Goal: Check status: Check status

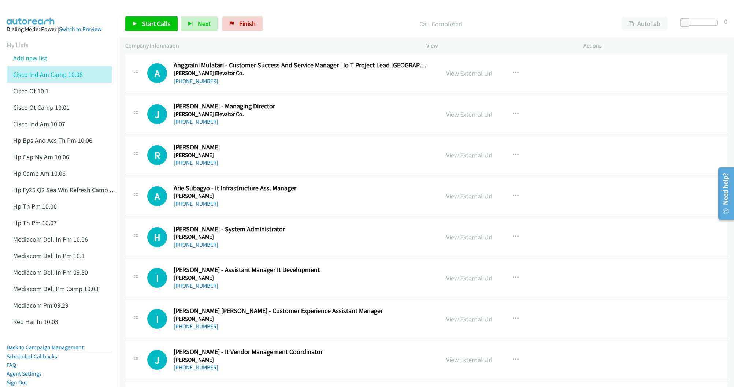
scroll to position [5548, 0]
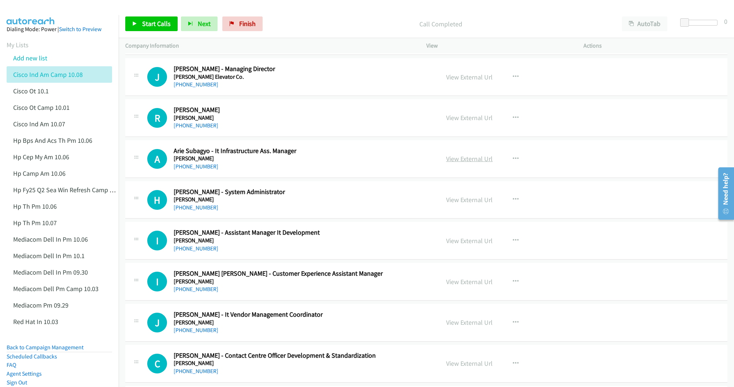
click at [455, 163] on link "View External Url" at bounding box center [469, 159] width 47 height 8
click at [466, 204] on link "View External Url" at bounding box center [469, 200] width 47 height 8
click at [457, 245] on link "View External Url" at bounding box center [469, 241] width 47 height 8
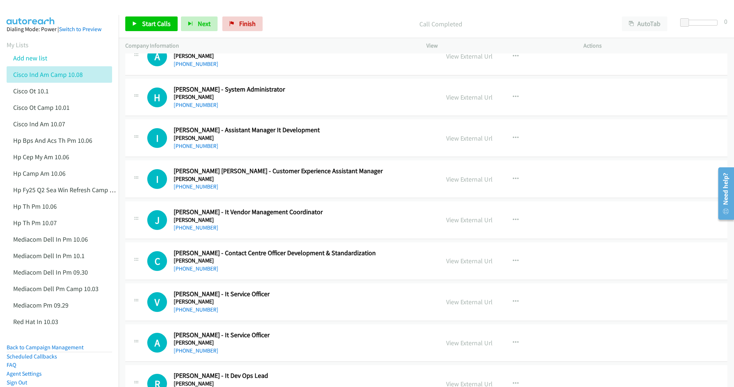
scroll to position [5658, 0]
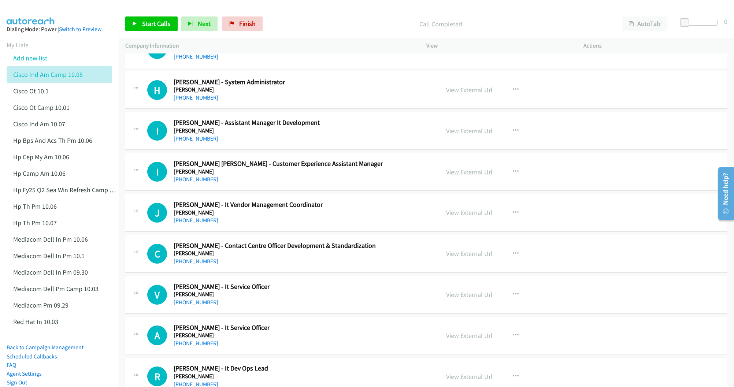
click at [458, 176] on link "View External Url" at bounding box center [469, 172] width 47 height 8
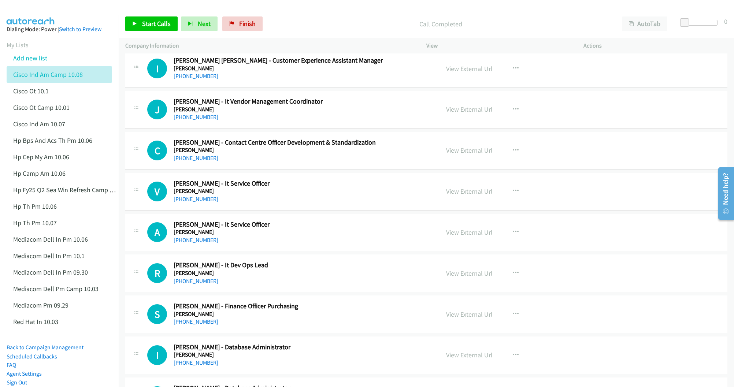
scroll to position [5768, 0]
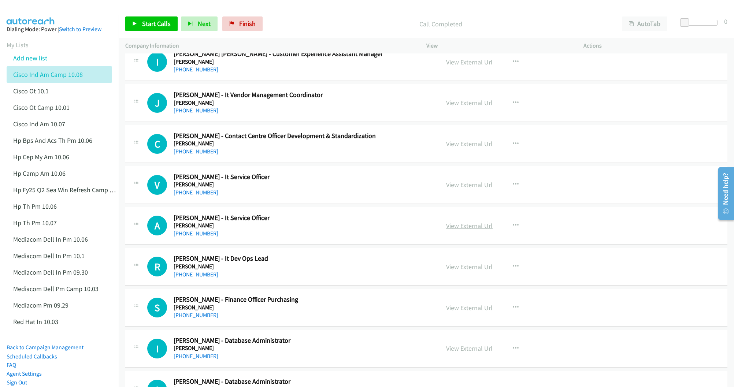
drag, startPoint x: 452, startPoint y: 209, endPoint x: 457, endPoint y: 248, distance: 39.9
click at [456, 230] on link "View External Url" at bounding box center [469, 226] width 47 height 8
click at [458, 189] on link "View External Url" at bounding box center [469, 185] width 47 height 8
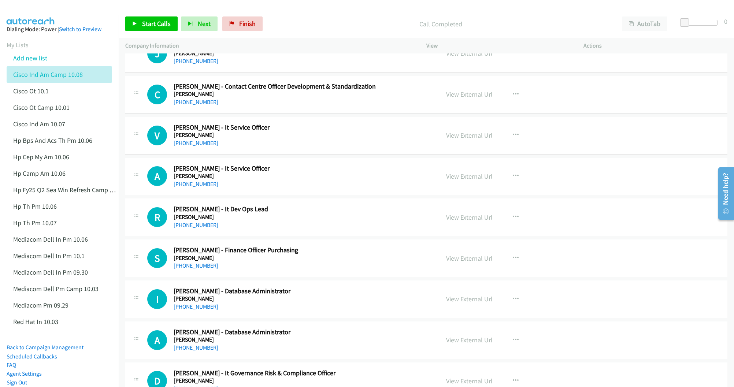
scroll to position [5823, 0]
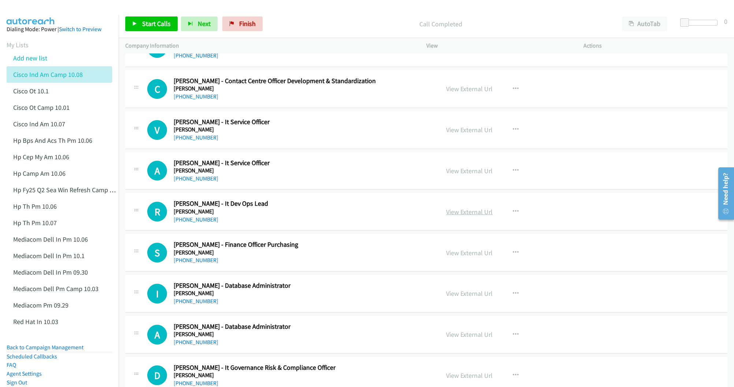
click at [480, 216] on link "View External Url" at bounding box center [469, 212] width 47 height 8
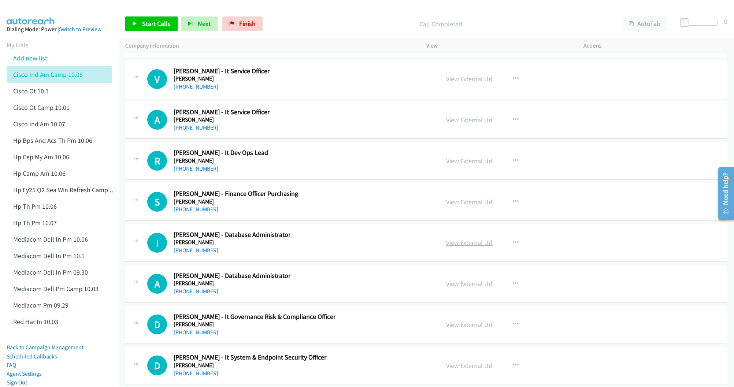
scroll to position [5877, 0]
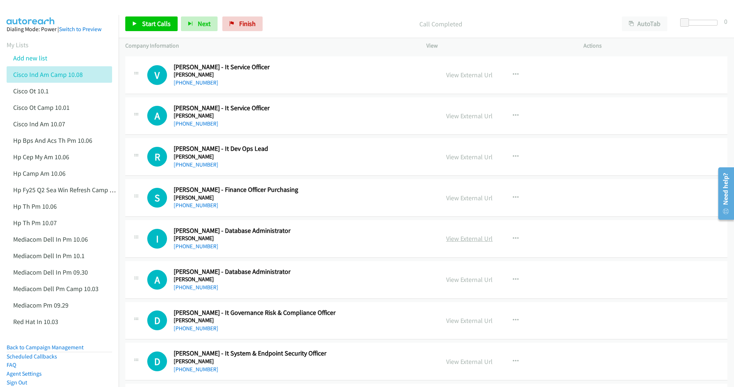
click at [468, 243] on link "View External Url" at bounding box center [469, 238] width 47 height 8
click at [454, 284] on link "View External Url" at bounding box center [469, 279] width 47 height 8
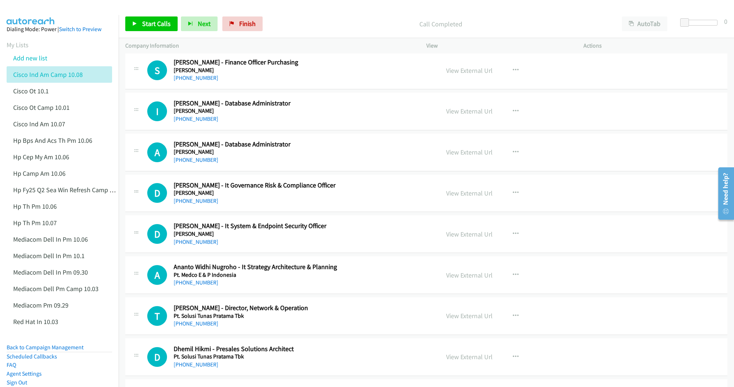
scroll to position [6042, 0]
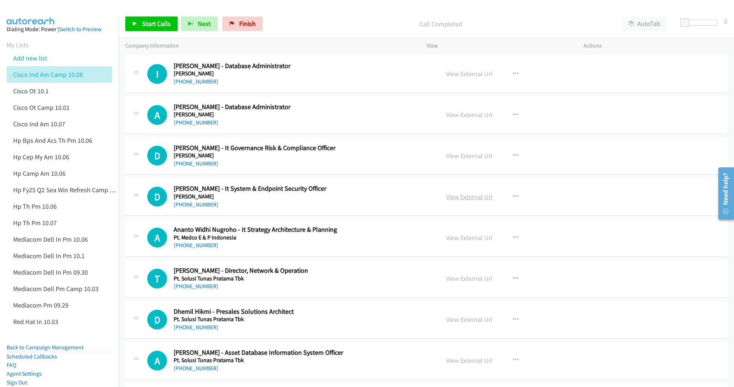
click at [467, 201] on link "View External Url" at bounding box center [469, 197] width 47 height 8
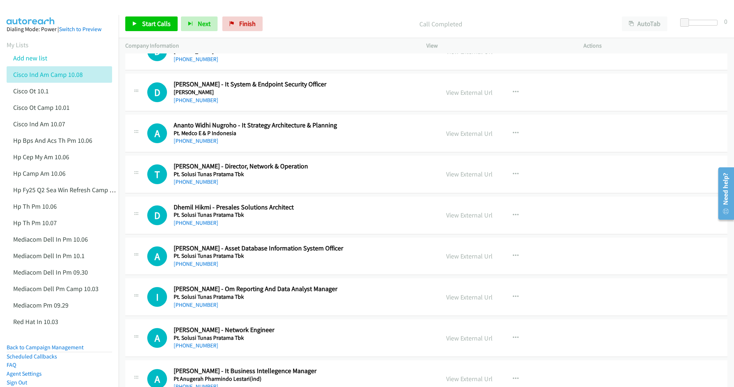
scroll to position [6152, 0]
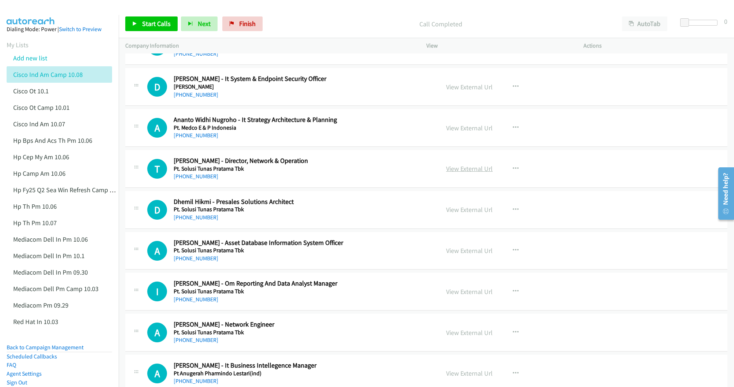
click at [471, 173] on link "View External Url" at bounding box center [469, 168] width 47 height 8
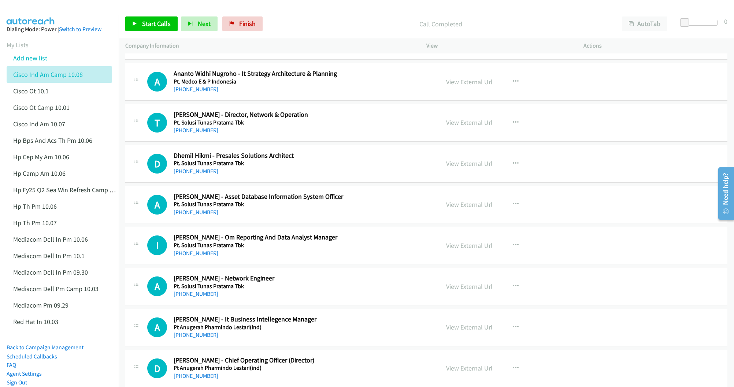
scroll to position [6207, 0]
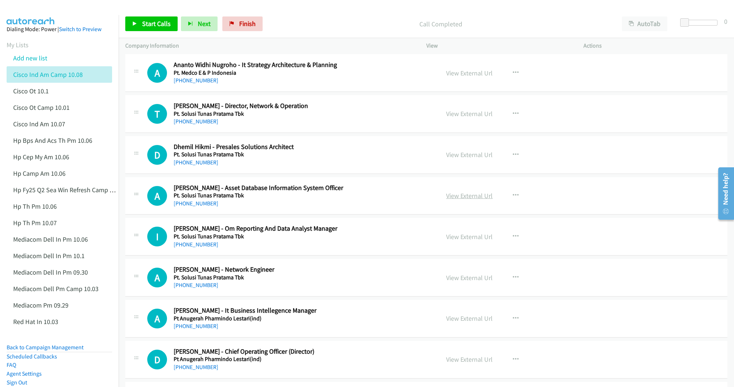
drag, startPoint x: 446, startPoint y: 223, endPoint x: 443, endPoint y: 226, distance: 4.2
click at [467, 200] on link "View External Url" at bounding box center [469, 196] width 47 height 8
click at [456, 241] on link "View External Url" at bounding box center [469, 237] width 47 height 8
click at [465, 282] on link "View External Url" at bounding box center [469, 278] width 47 height 8
click at [468, 323] on link "View External Url" at bounding box center [469, 318] width 47 height 8
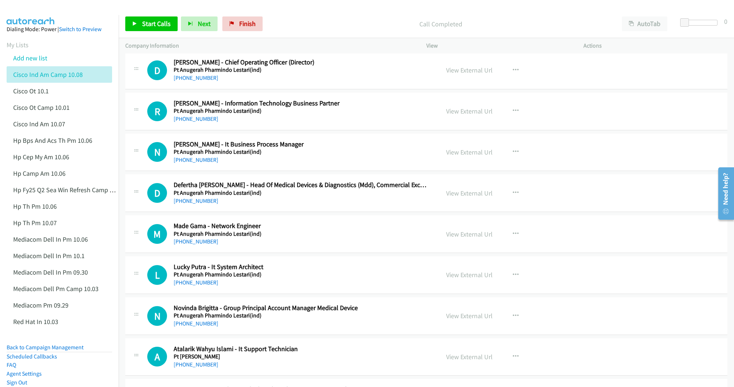
scroll to position [6537, 0]
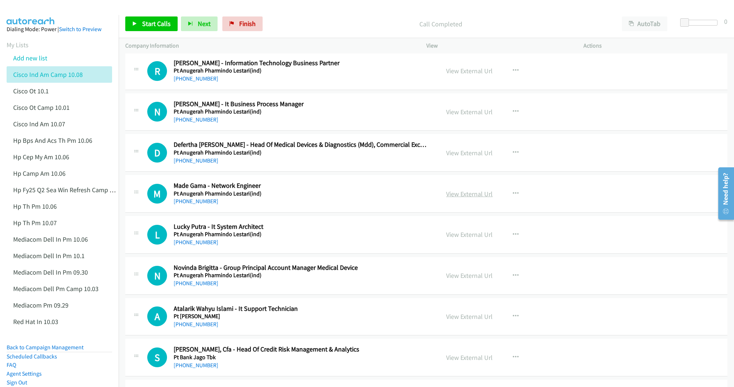
click at [456, 198] on link "View External Url" at bounding box center [469, 194] width 47 height 8
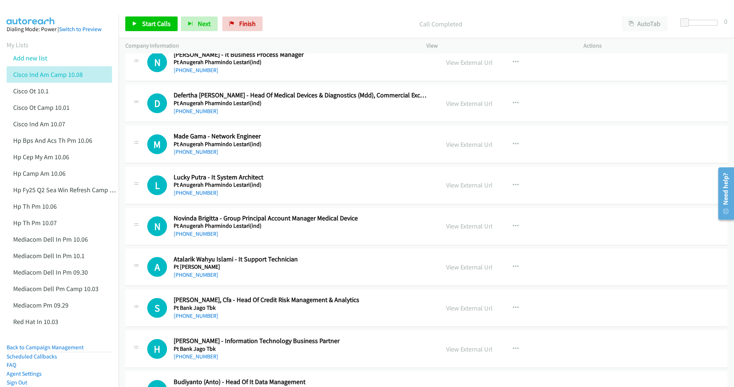
scroll to position [6592, 0]
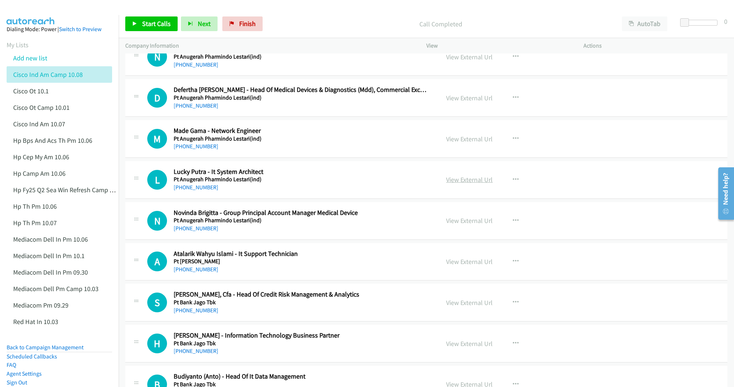
click at [457, 184] on link "View External Url" at bounding box center [469, 179] width 47 height 8
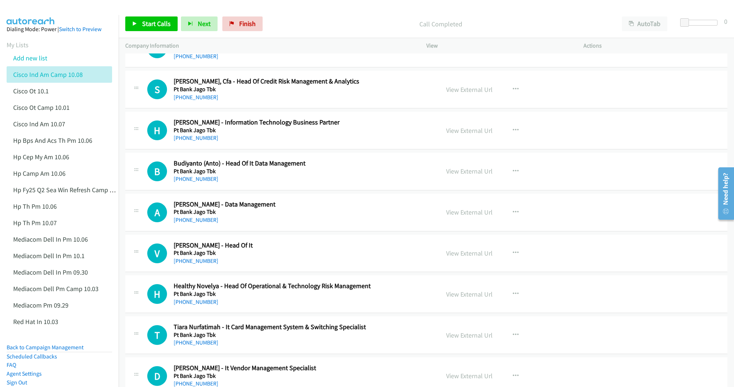
scroll to position [6811, 0]
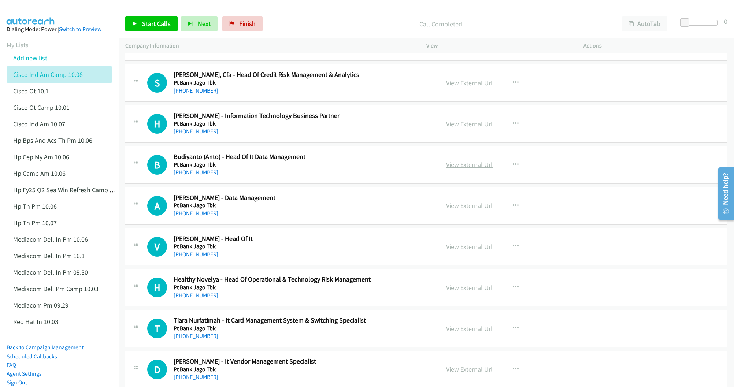
click at [461, 169] on link "View External Url" at bounding box center [469, 164] width 47 height 8
click at [458, 210] on link "View External Url" at bounding box center [469, 205] width 47 height 8
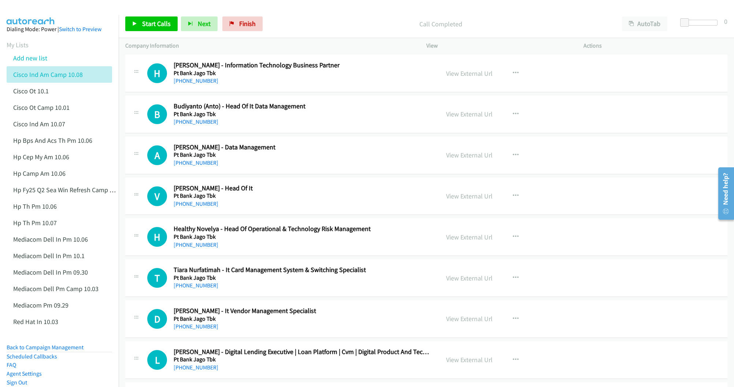
scroll to position [6866, 0]
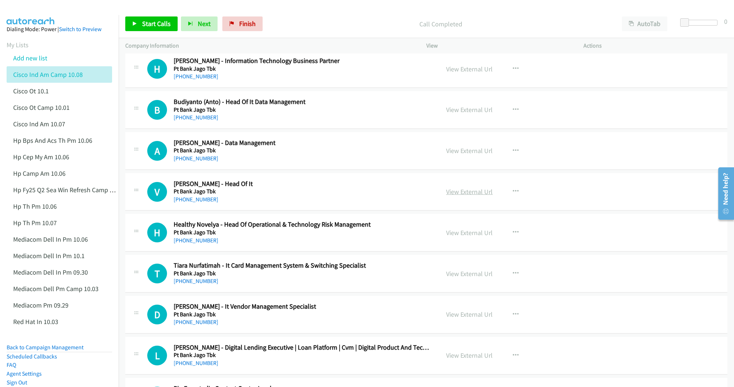
click at [458, 196] on link "View External Url" at bounding box center [469, 191] width 47 height 8
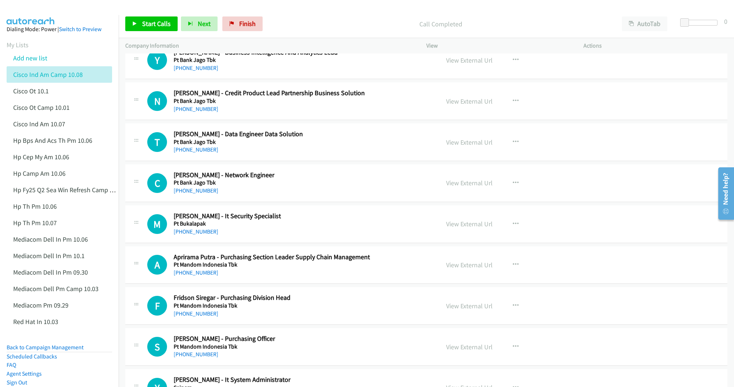
scroll to position [7251, 0]
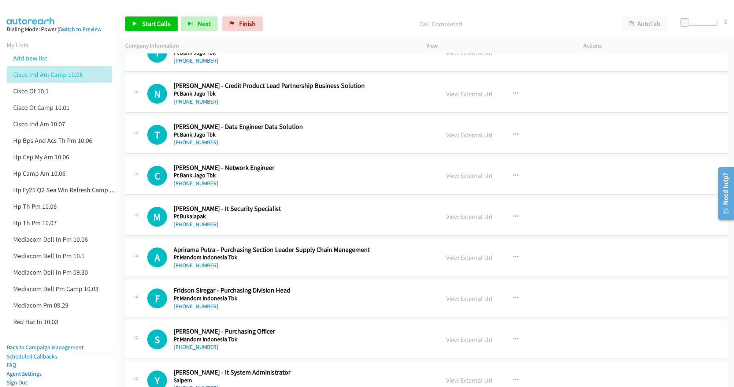
click at [456, 139] on link "View External Url" at bounding box center [469, 135] width 47 height 8
click at [457, 180] on link "View External Url" at bounding box center [469, 175] width 47 height 8
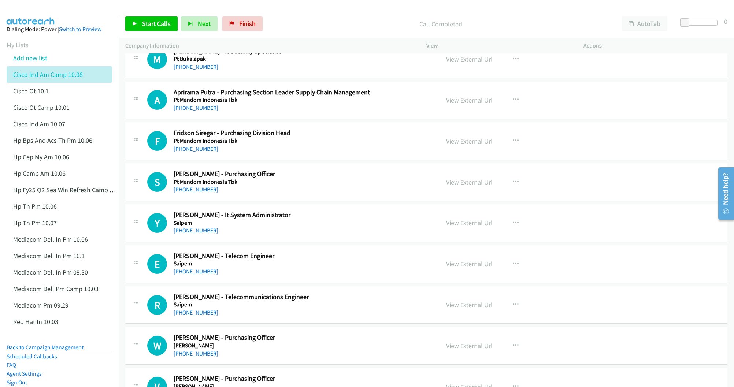
scroll to position [7415, 0]
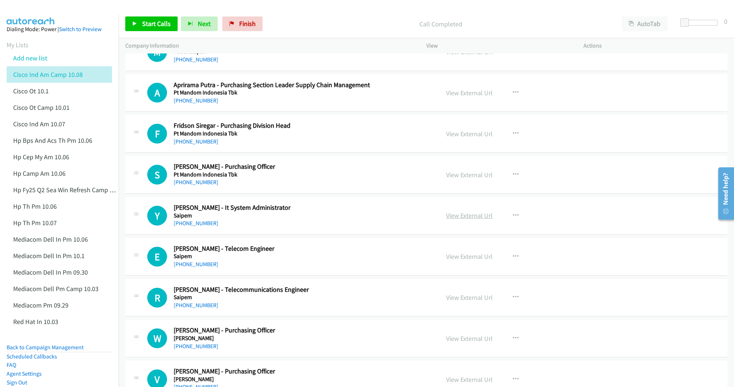
click at [465, 220] on link "View External Url" at bounding box center [469, 215] width 47 height 8
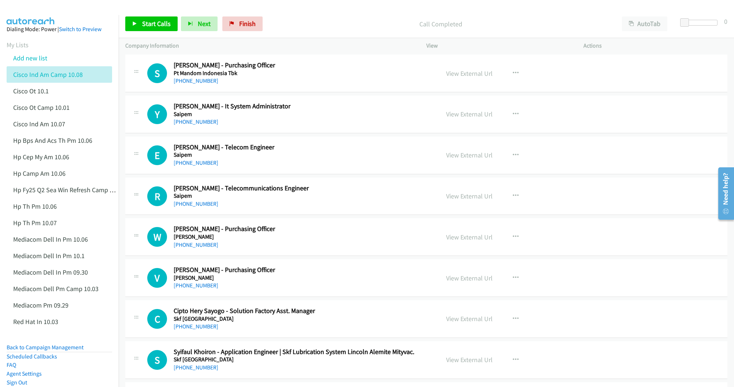
scroll to position [7525, 0]
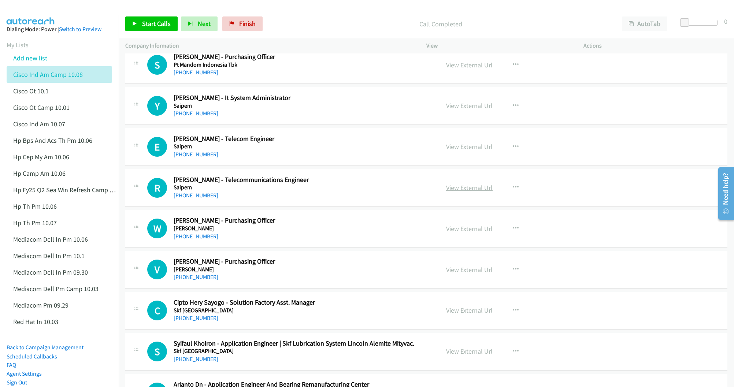
click at [463, 192] on link "View External Url" at bounding box center [469, 187] width 47 height 8
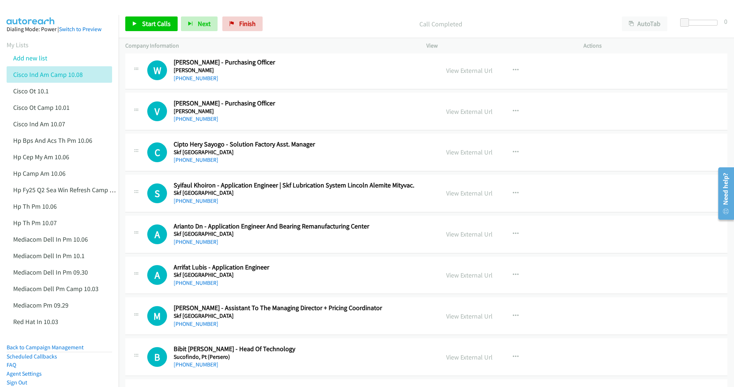
scroll to position [7690, 0]
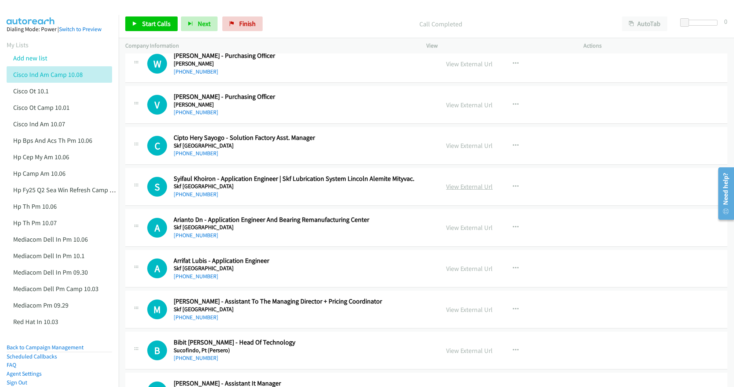
click at [468, 191] on link "View External Url" at bounding box center [469, 186] width 47 height 8
click at [460, 232] on link "View External Url" at bounding box center [469, 227] width 47 height 8
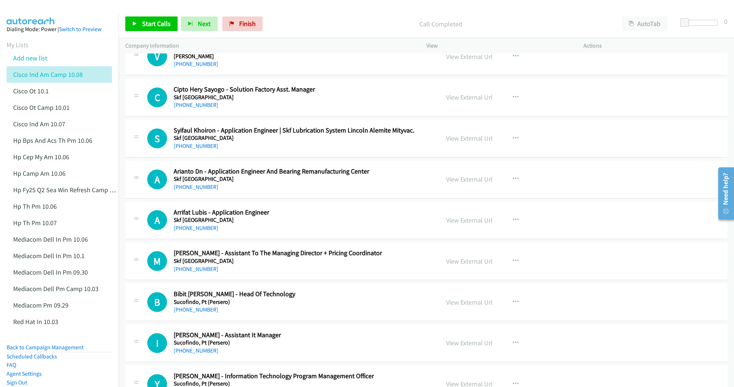
scroll to position [7745, 0]
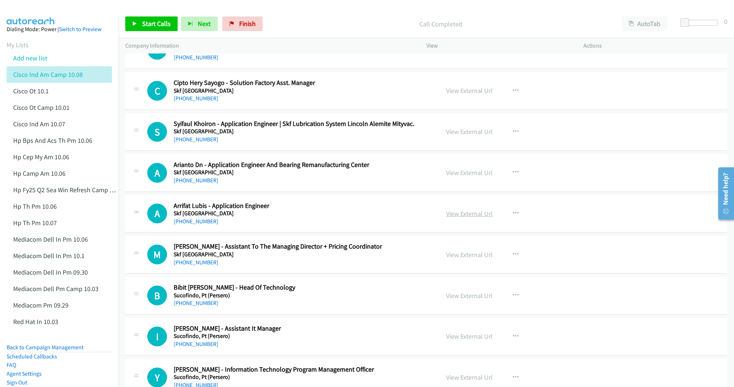
click at [459, 218] on link "View External Url" at bounding box center [469, 213] width 47 height 8
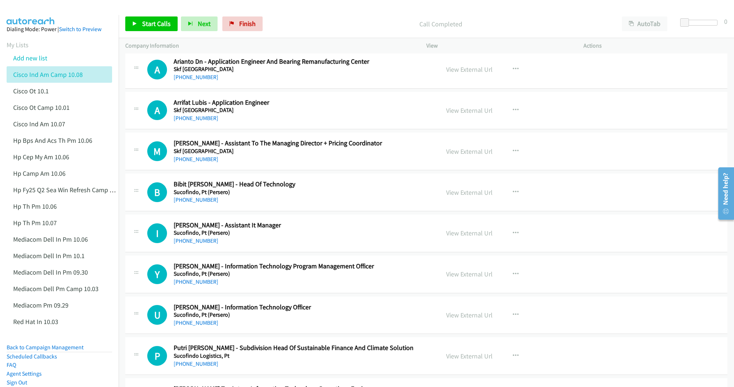
scroll to position [7855, 0]
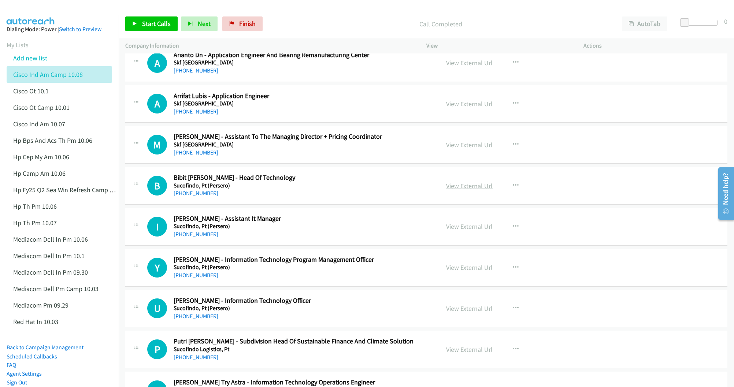
click at [463, 190] on link "View External Url" at bounding box center [469, 186] width 47 height 8
click at [453, 231] on link "View External Url" at bounding box center [469, 226] width 47 height 8
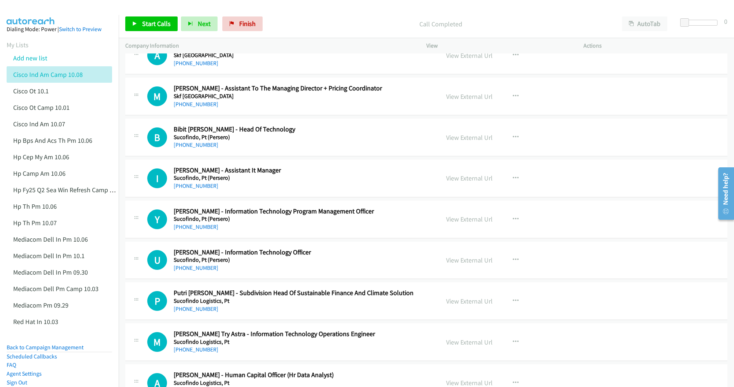
scroll to position [7910, 0]
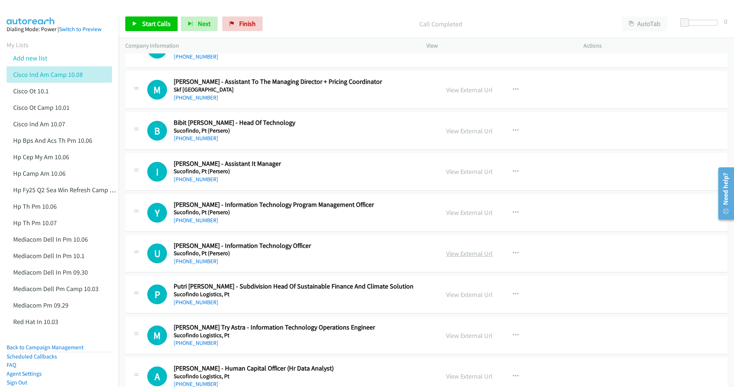
click at [459, 258] on link "View External Url" at bounding box center [469, 253] width 47 height 8
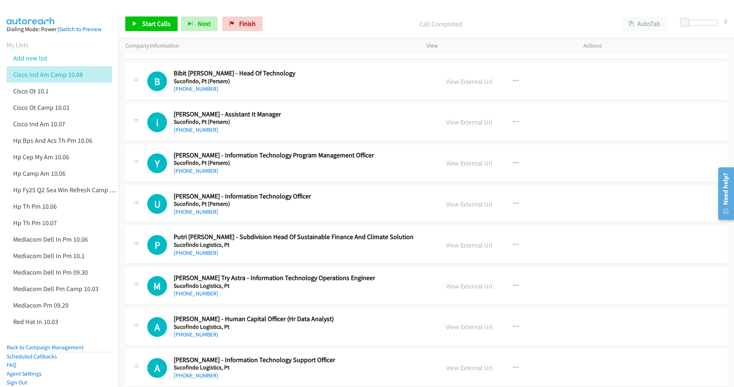
scroll to position [7965, 0]
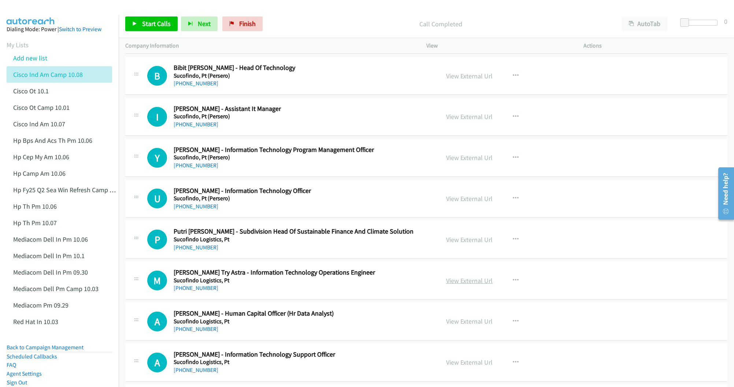
click at [462, 285] on link "View External Url" at bounding box center [469, 280] width 47 height 8
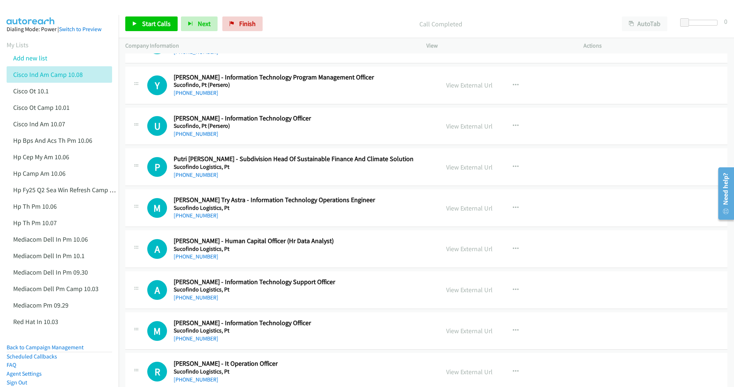
scroll to position [8075, 0]
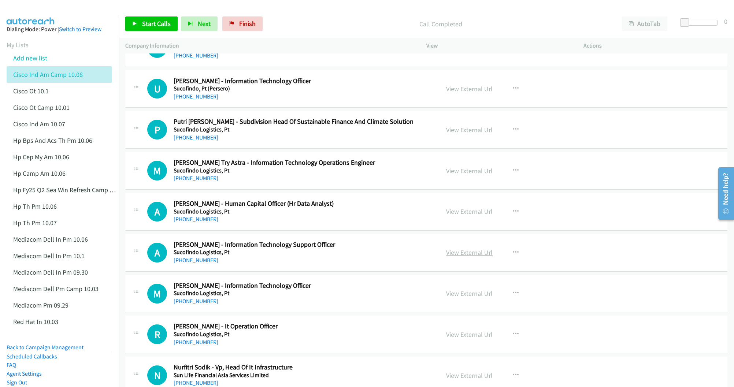
click at [466, 257] on link "View External Url" at bounding box center [469, 252] width 47 height 8
click at [463, 298] on link "View External Url" at bounding box center [469, 293] width 47 height 8
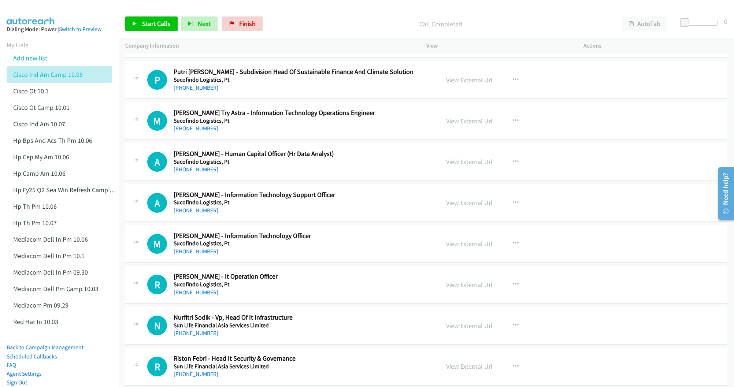
scroll to position [8130, 0]
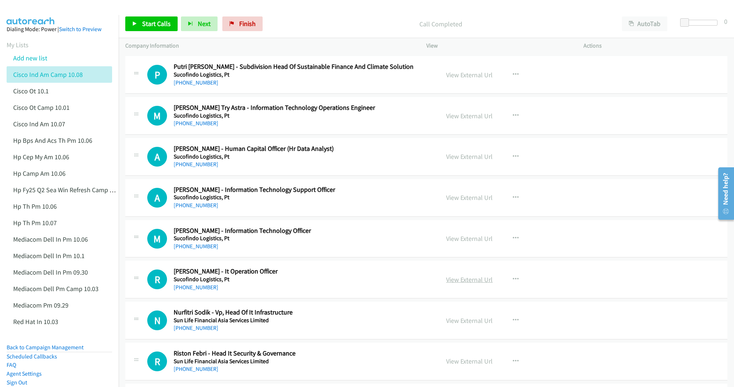
click at [466, 284] on link "View External Url" at bounding box center [469, 279] width 47 height 8
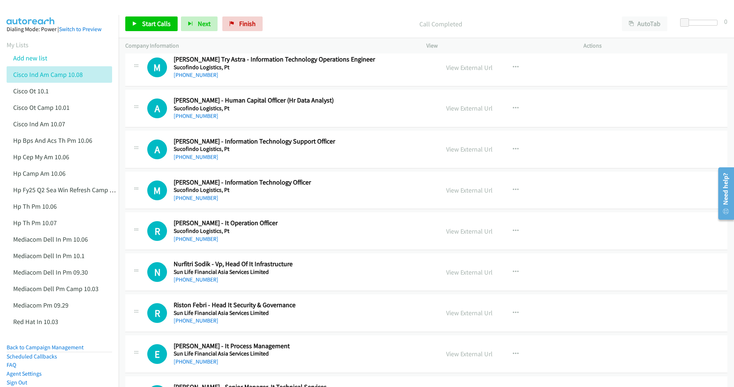
scroll to position [8184, 0]
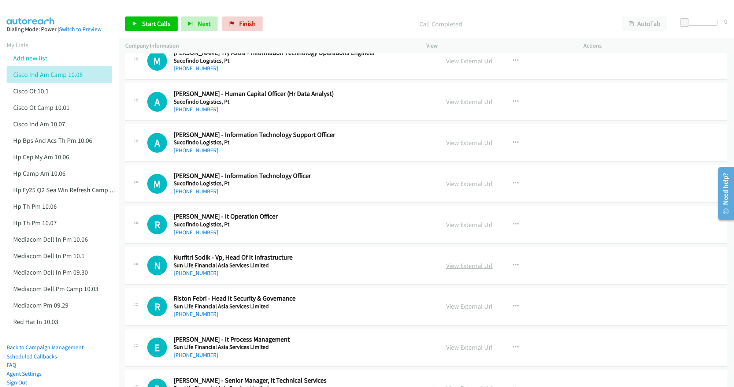
click at [468, 270] on link "View External Url" at bounding box center [469, 265] width 47 height 8
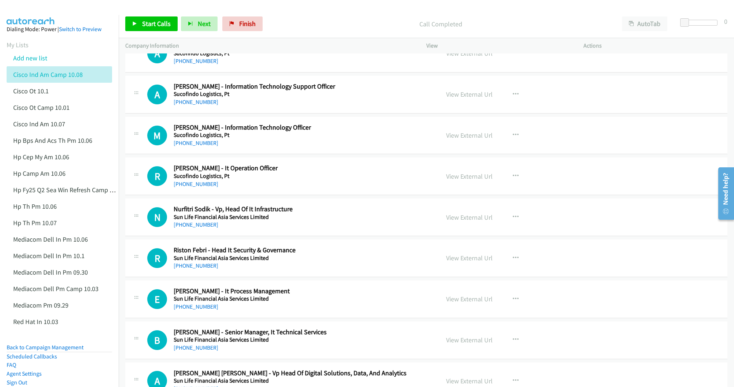
scroll to position [8239, 0]
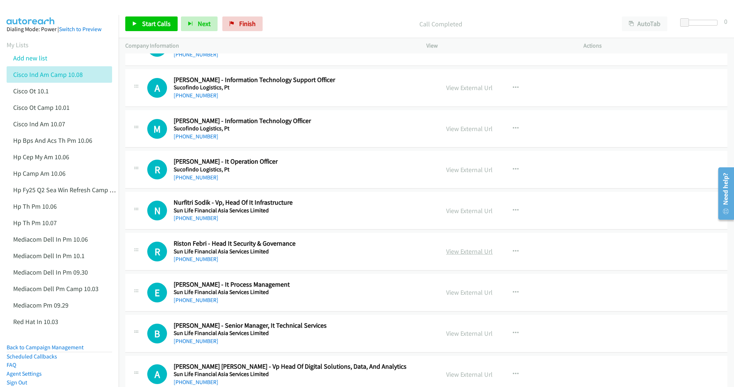
click at [458, 256] on link "View External Url" at bounding box center [469, 251] width 47 height 8
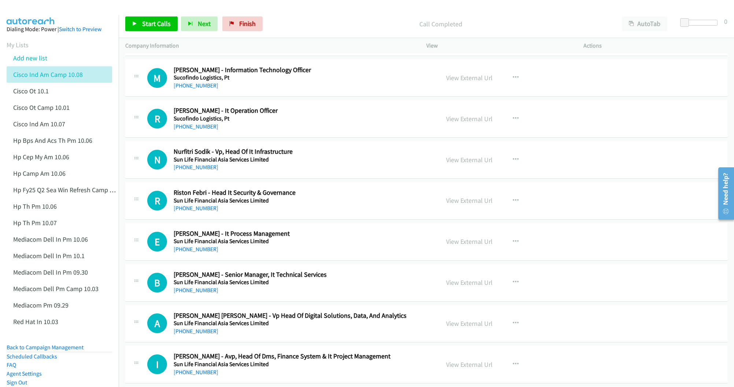
scroll to position [8294, 0]
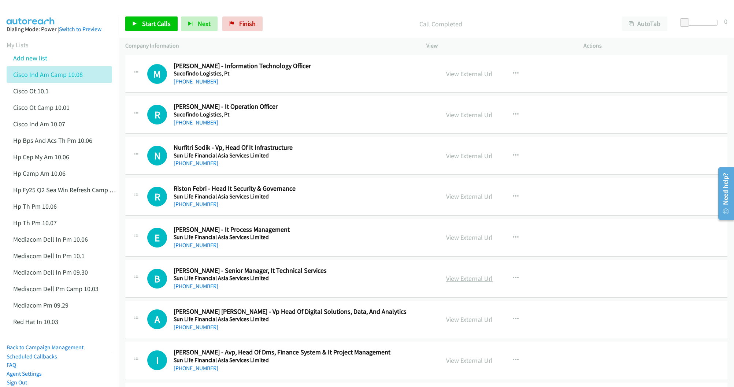
click at [460, 283] on link "View External Url" at bounding box center [469, 278] width 47 height 8
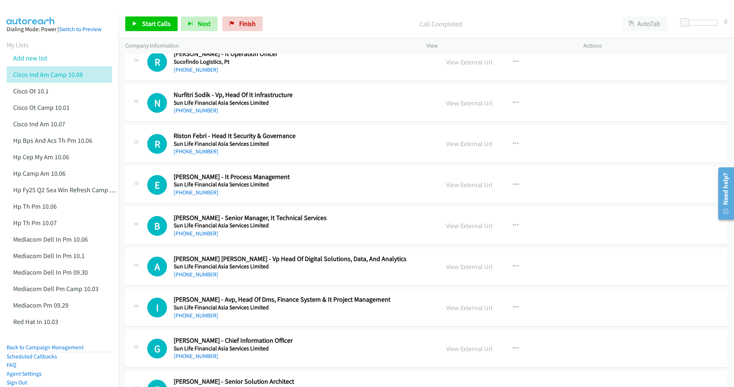
scroll to position [8349, 0]
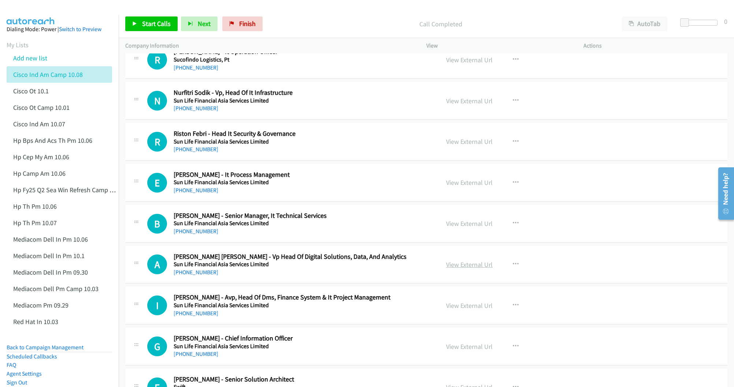
click at [468, 269] on link "View External Url" at bounding box center [469, 264] width 47 height 8
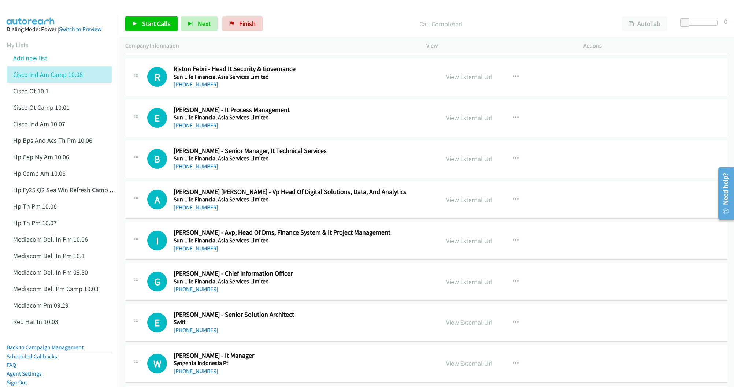
scroll to position [8459, 0]
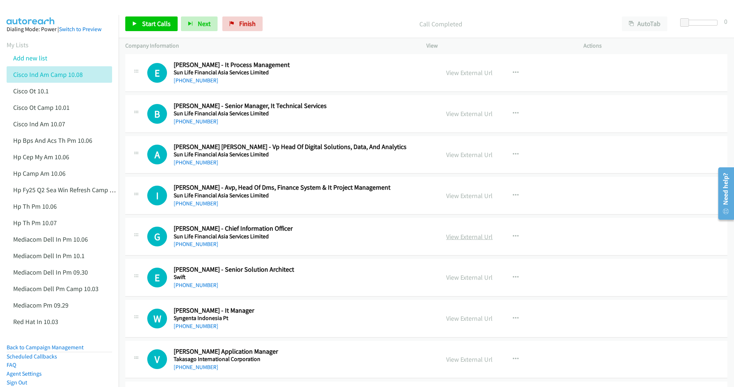
click at [463, 241] on link "View External Url" at bounding box center [469, 237] width 47 height 8
click at [459, 282] on link "View External Url" at bounding box center [469, 277] width 47 height 8
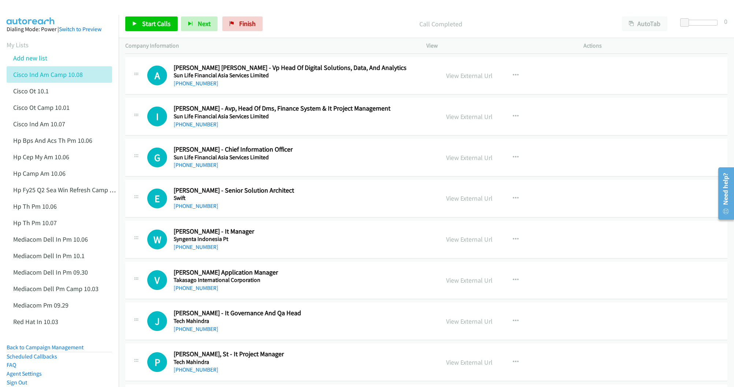
scroll to position [8569, 0]
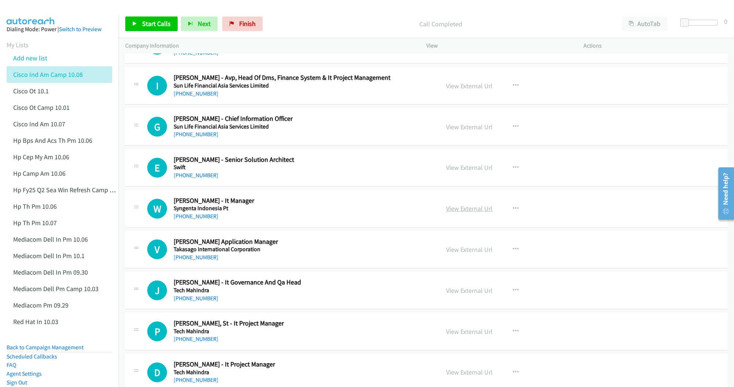
click at [467, 213] on link "View External Url" at bounding box center [469, 208] width 47 height 8
click at [458, 254] on link "View External Url" at bounding box center [469, 249] width 47 height 8
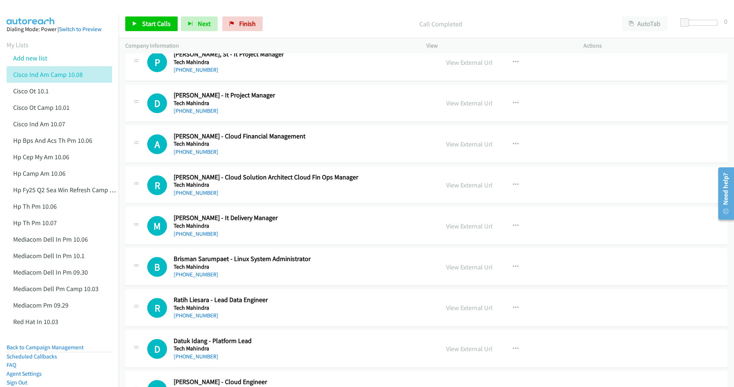
scroll to position [8844, 0]
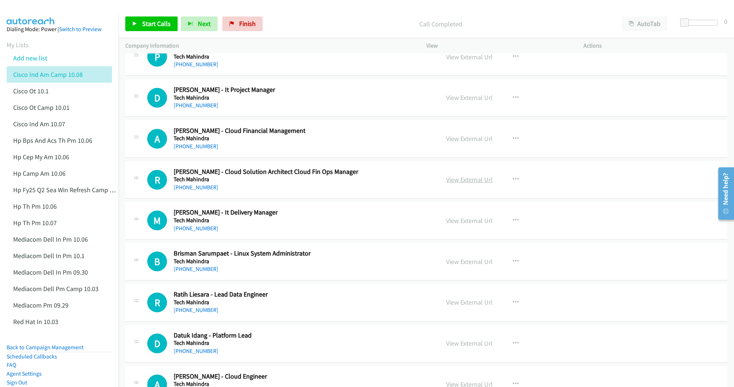
click at [459, 184] on link "View External Url" at bounding box center [469, 179] width 47 height 8
click at [452, 266] on link "View External Url" at bounding box center [469, 261] width 47 height 8
click at [466, 307] on link "View External Url" at bounding box center [469, 302] width 47 height 8
